Goal: Book appointment/travel/reservation

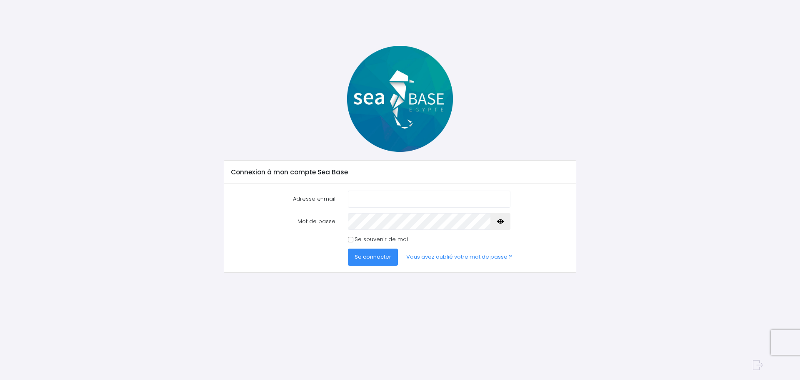
click at [406, 200] on input "Adresse e-mail" at bounding box center [429, 198] width 162 height 17
type input "nicolas.larochelle.pt@gmail.comn"
click at [380, 253] on span "Se connecter" at bounding box center [373, 256] width 37 height 8
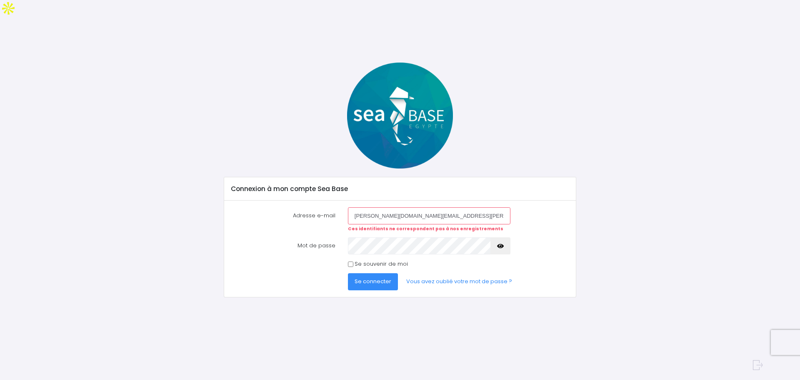
click at [456, 207] on input "[PERSON_NAME][DOMAIN_NAME][EMAIL_ADDRESS][PERSON_NAME][DOMAIN_NAME]" at bounding box center [429, 215] width 162 height 17
type input "[PERSON_NAME][DOMAIN_NAME][EMAIL_ADDRESS][PERSON_NAME][DOMAIN_NAME]"
click at [376, 277] on span "Se connecter" at bounding box center [373, 281] width 37 height 8
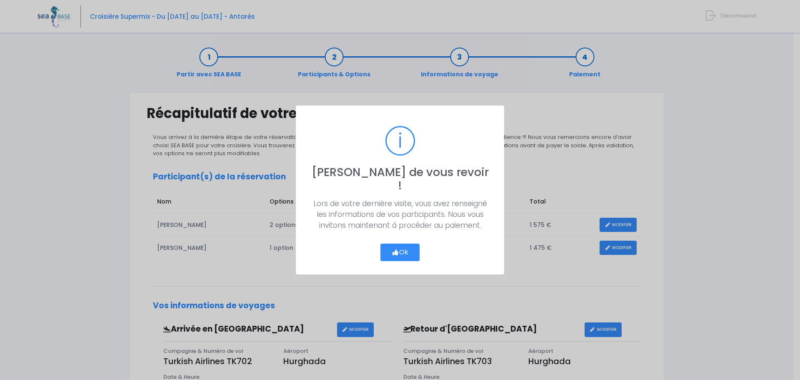
click at [394, 252] on icon "button" at bounding box center [395, 252] width 7 height 0
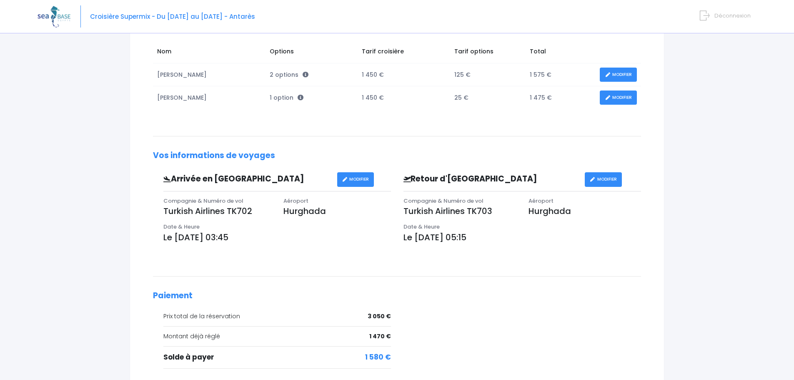
scroll to position [229, 0]
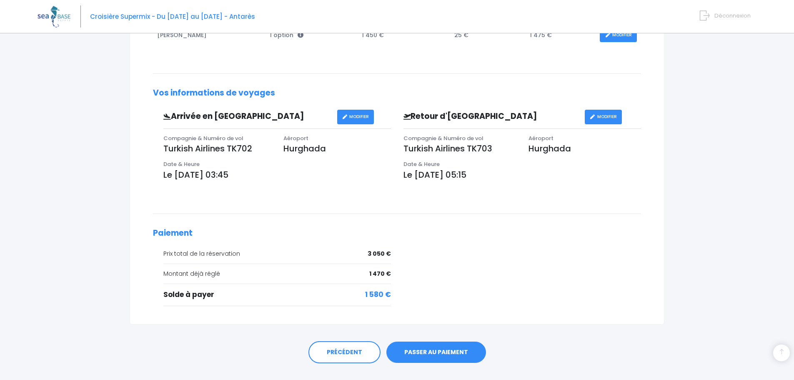
click at [442, 342] on link "PASSER AU PAIEMENT" at bounding box center [436, 352] width 100 height 22
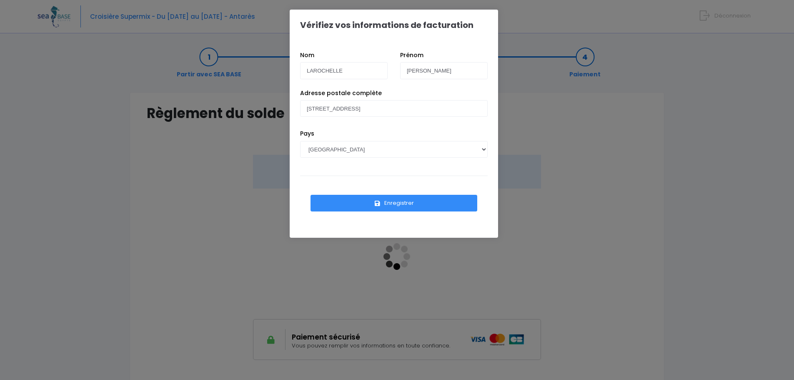
click at [387, 197] on button "Enregistrer" at bounding box center [393, 203] width 167 height 17
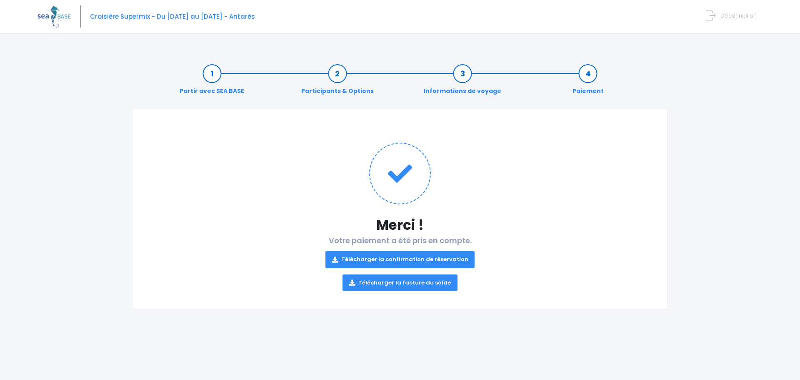
click at [401, 274] on link "Télécharger la facture du solde" at bounding box center [399, 282] width 115 height 17
click at [410, 251] on link "Télécharger la confirmation de réservation" at bounding box center [400, 259] width 150 height 17
